Goal: Navigation & Orientation: Find specific page/section

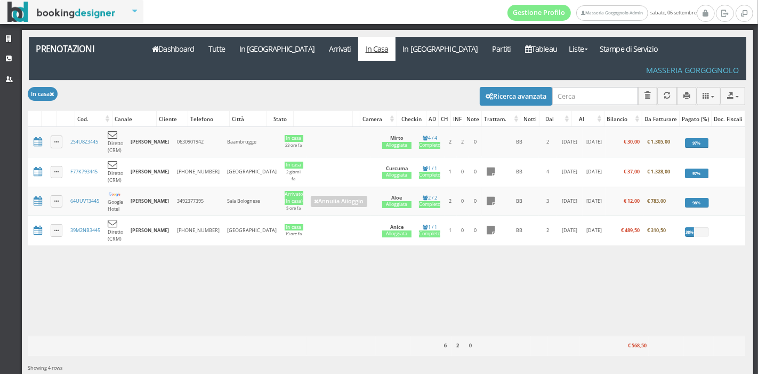
scroll to position [0, 32]
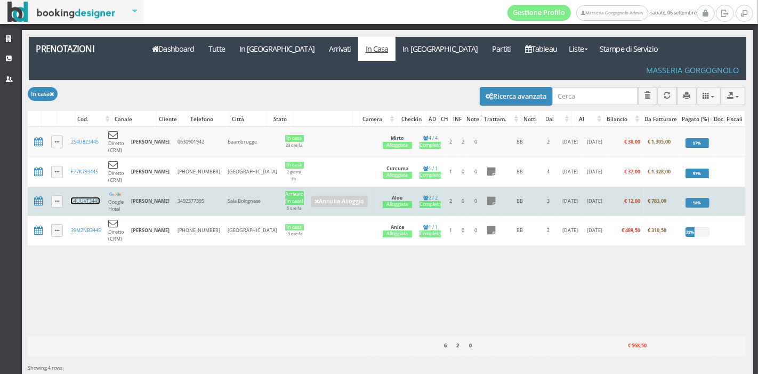
click at [82, 197] on link "64UUVT3445" at bounding box center [85, 200] width 29 height 7
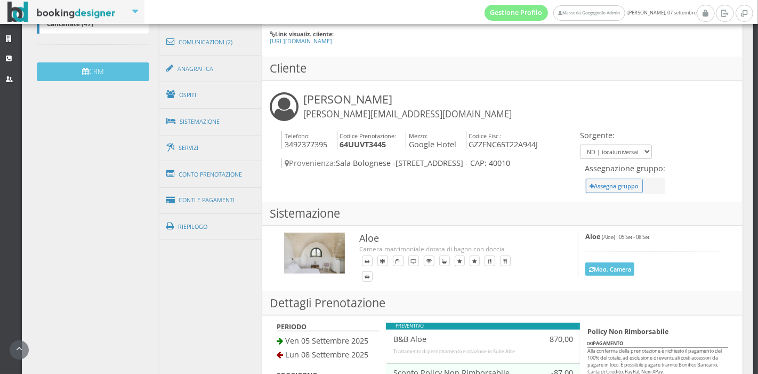
scroll to position [332, 0]
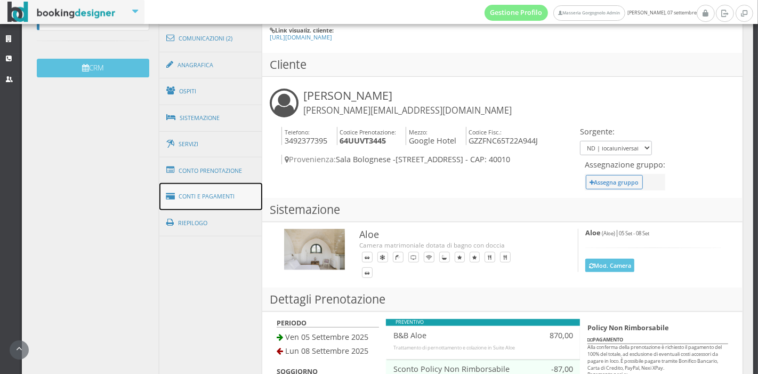
click at [225, 191] on link "Conti e Pagamenti" at bounding box center [210, 196] width 103 height 27
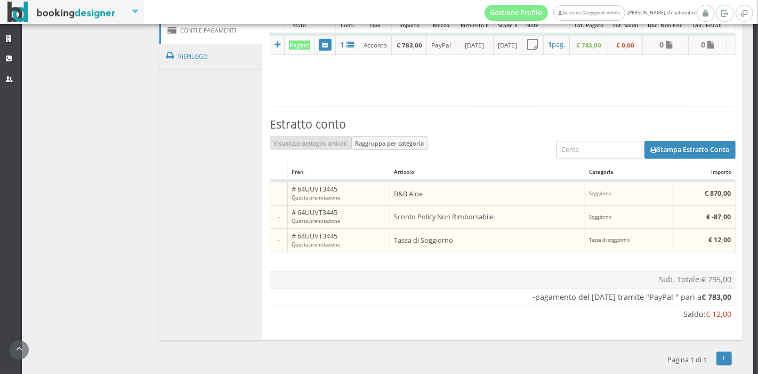
scroll to position [0, 0]
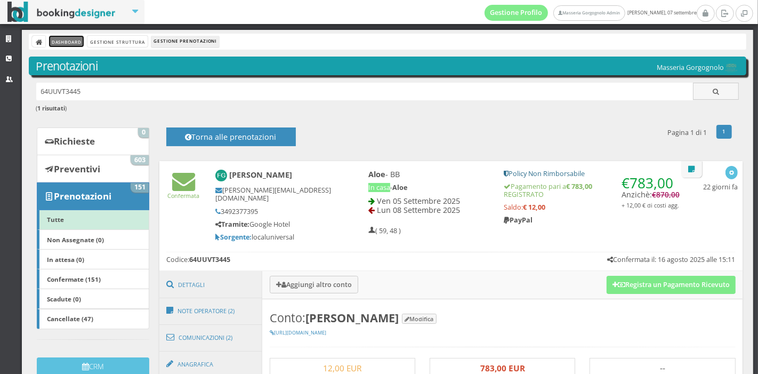
click at [82, 43] on link "Dashboard" at bounding box center [66, 41] width 35 height 11
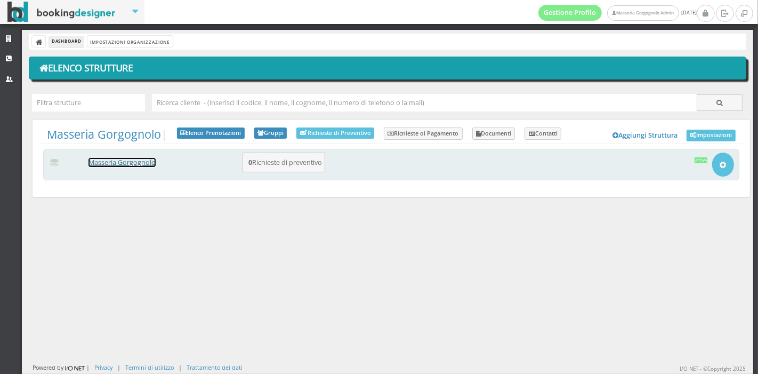
click at [125, 166] on link "Masseria Gorgognolo" at bounding box center [122, 162] width 67 height 9
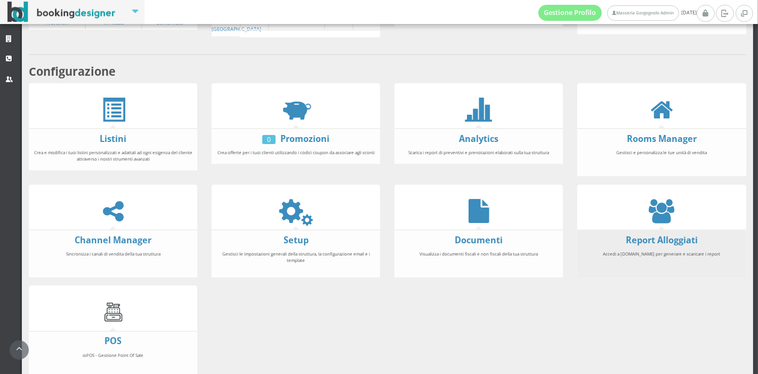
scroll to position [164, 0]
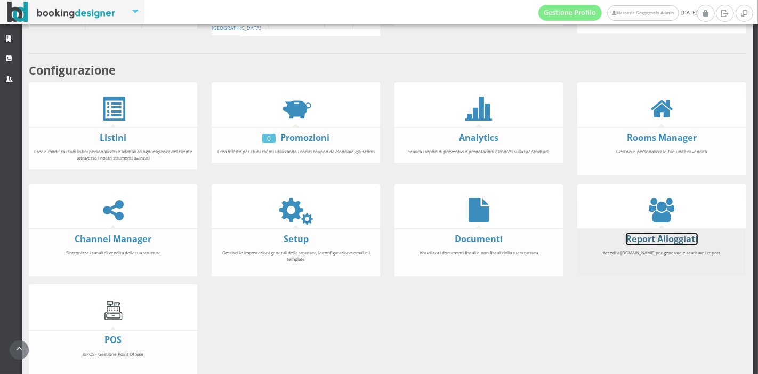
click at [637, 234] on link "Report Alloggiati" at bounding box center [662, 239] width 72 height 12
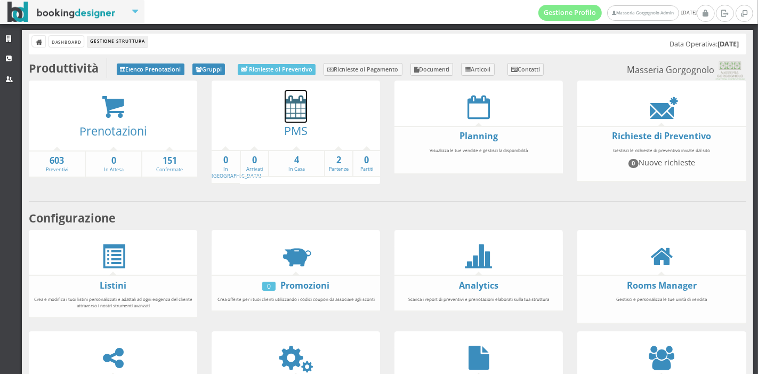
click at [285, 113] on icon at bounding box center [296, 107] width 22 height 24
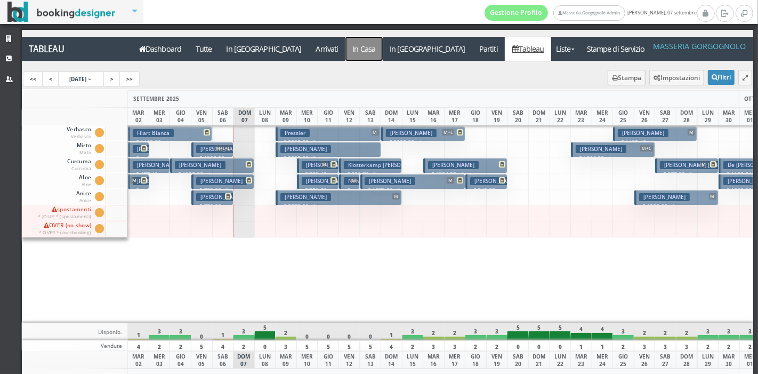
click at [346, 51] on a=pms-instay-reservations"] "In Casa" at bounding box center [364, 49] width 37 height 24
